Goal: Task Accomplishment & Management: Manage account settings

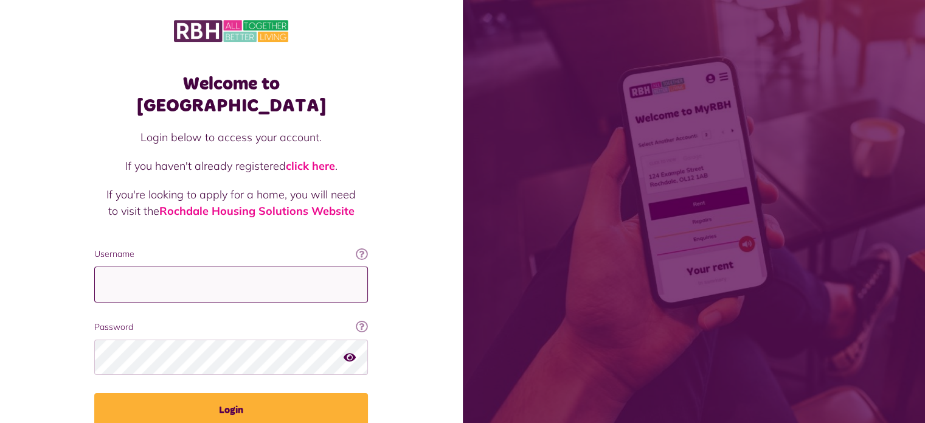
type input "**********"
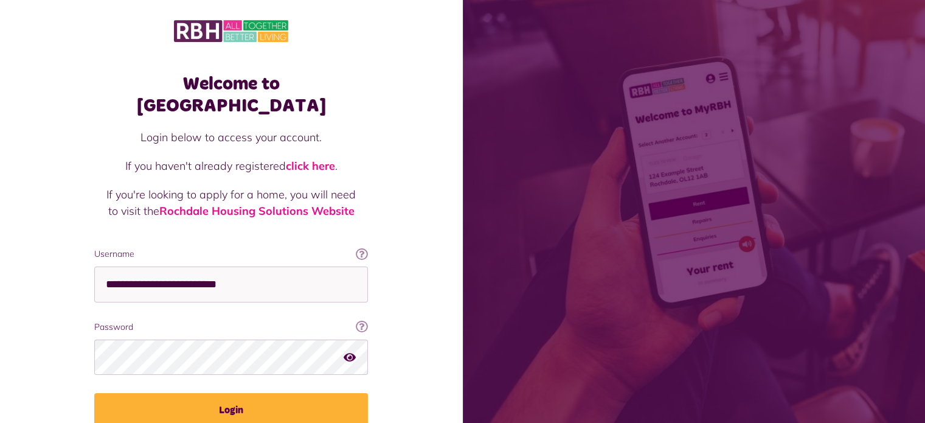
click at [350, 351] on icon "button" at bounding box center [350, 356] width 12 height 11
click at [349, 351] on icon "button" at bounding box center [351, 356] width 14 height 11
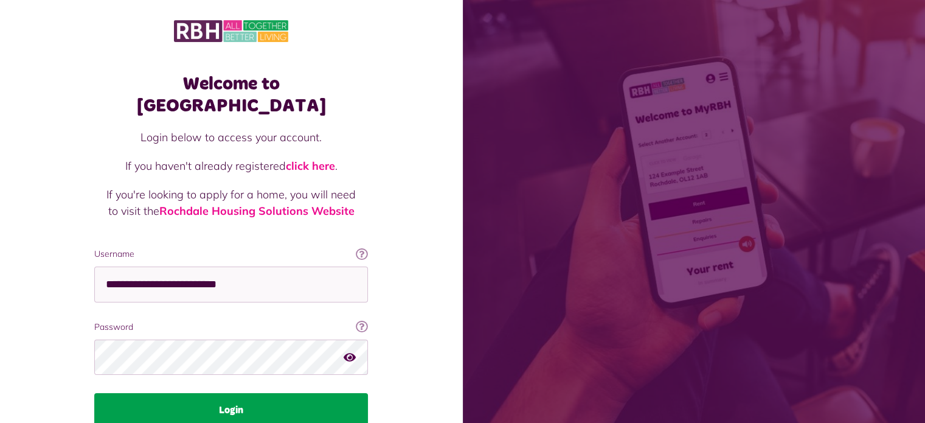
click at [236, 393] on button "Login" at bounding box center [231, 410] width 274 height 34
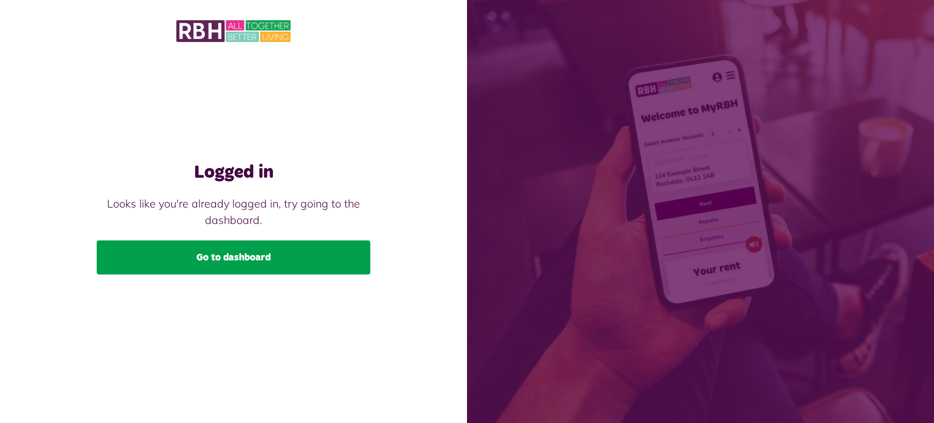
click at [223, 254] on link "Go to dashboard" at bounding box center [234, 257] width 274 height 34
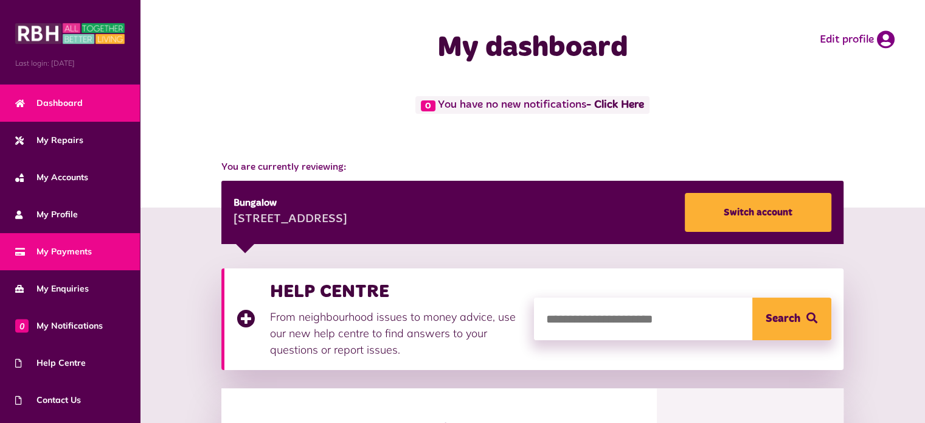
click at [68, 248] on span "My Payments" at bounding box center [53, 251] width 77 height 13
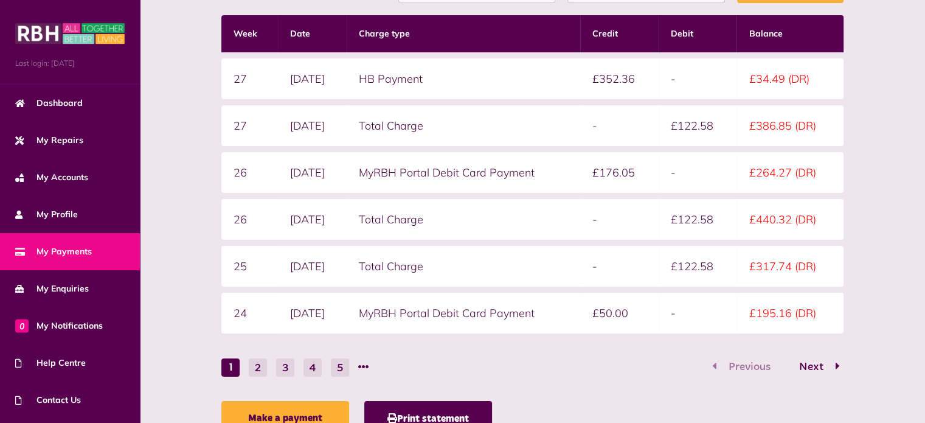
scroll to position [360, 0]
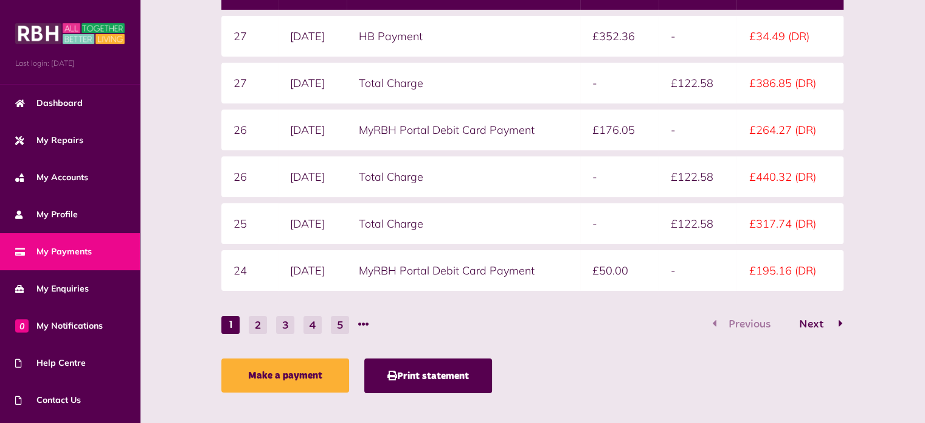
click at [810, 322] on span "Next" at bounding box center [811, 324] width 43 height 11
